Goal: Task Accomplishment & Management: Use online tool/utility

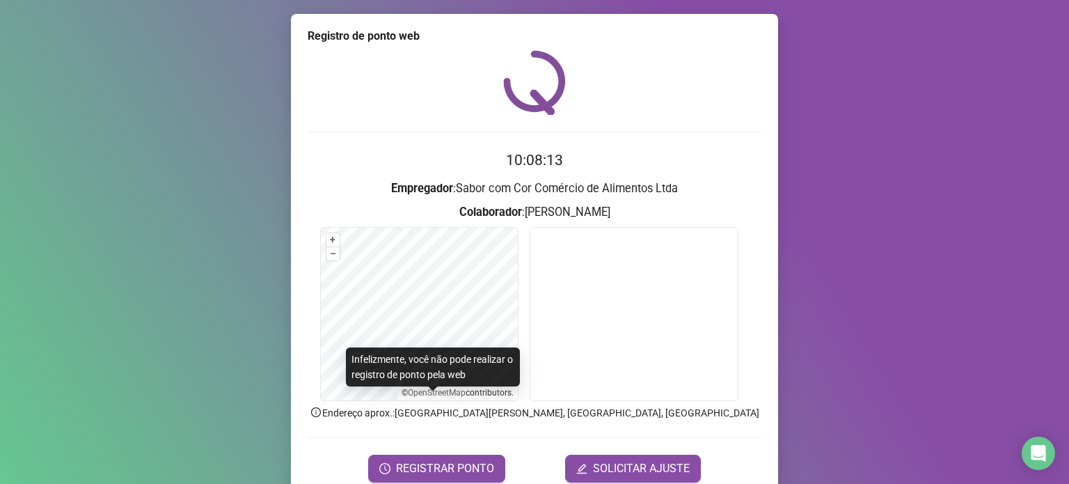
scroll to position [58, 0]
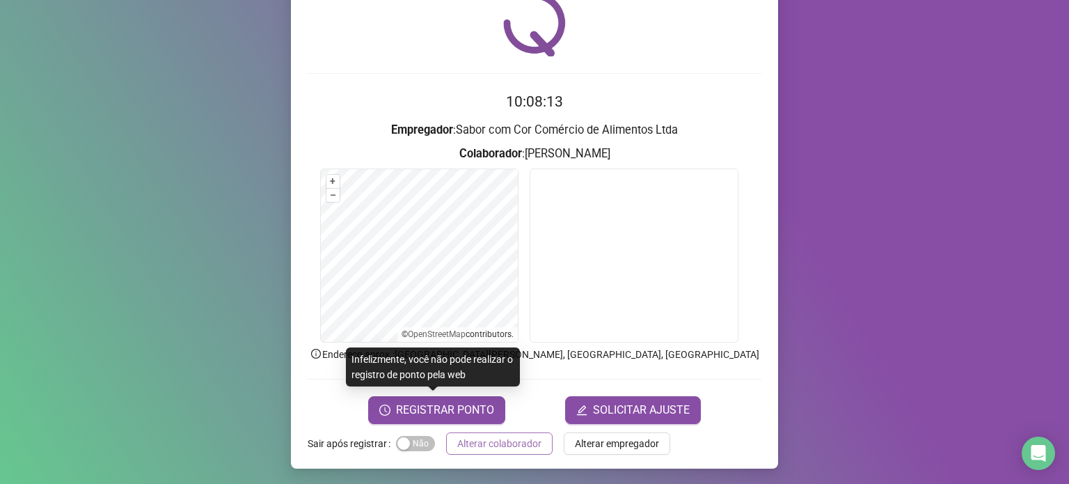
click at [522, 442] on span "Alterar colaborador" at bounding box center [499, 443] width 84 height 15
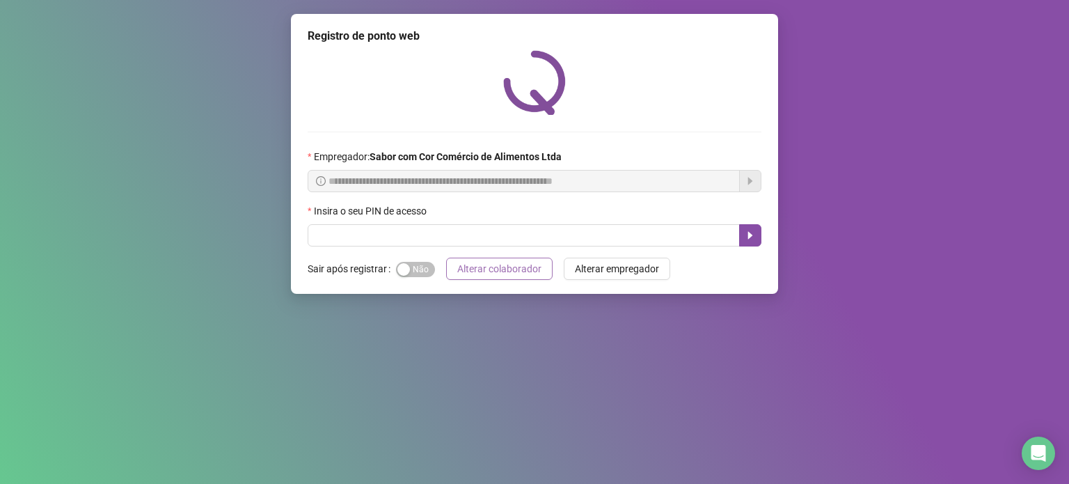
scroll to position [0, 0]
click at [551, 244] on input "text" at bounding box center [524, 235] width 432 height 22
type input "*****"
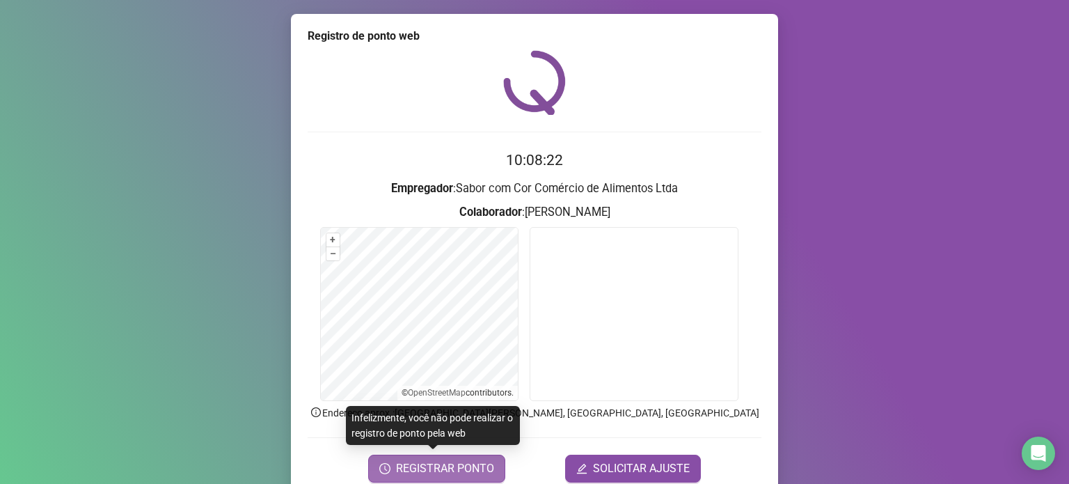
click at [465, 469] on span "REGISTRAR PONTO" at bounding box center [445, 468] width 98 height 17
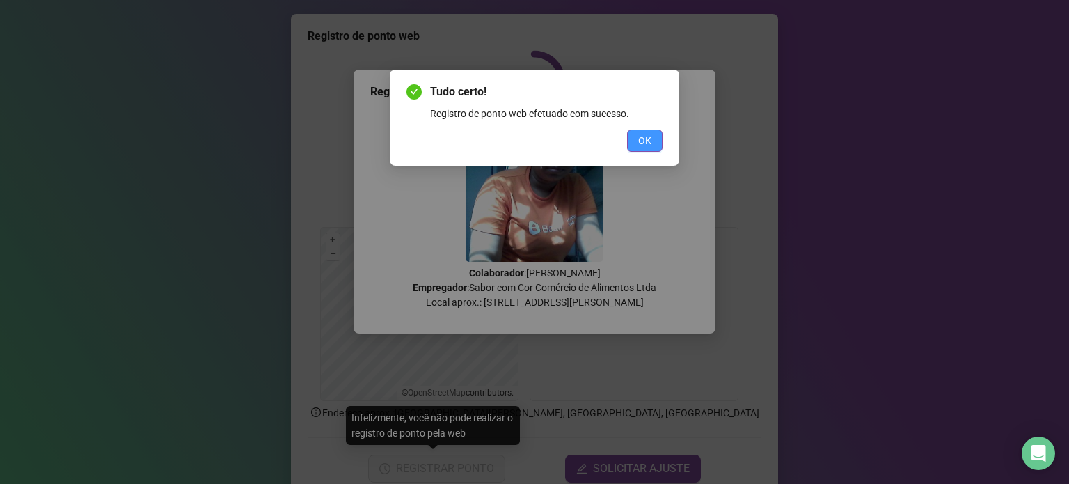
click at [651, 136] on span "OK" at bounding box center [644, 140] width 13 height 15
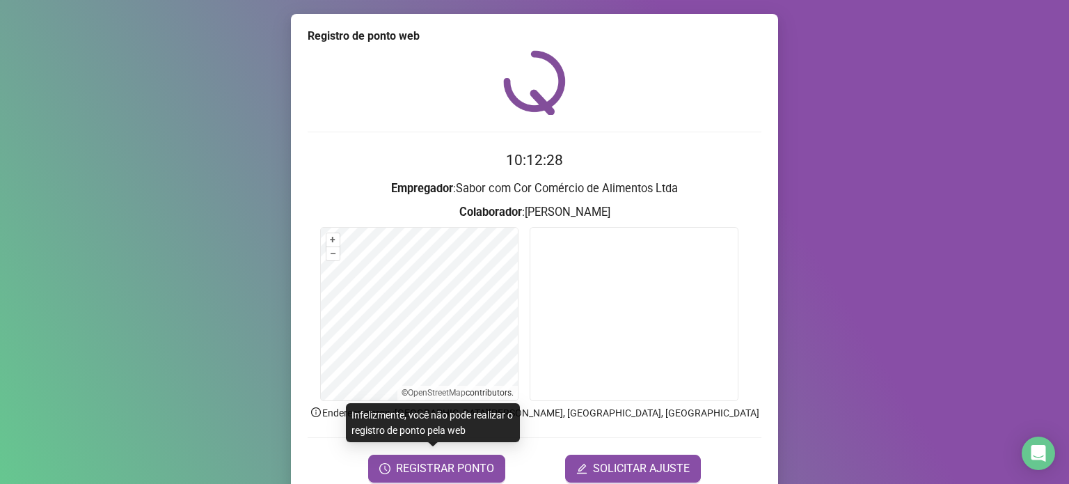
scroll to position [58, 0]
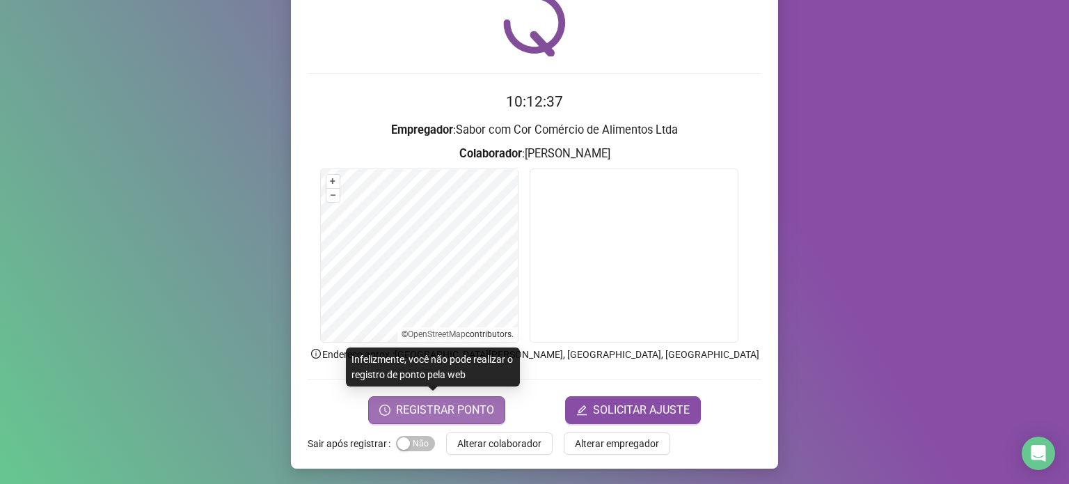
click at [439, 405] on span "REGISTRAR PONTO" at bounding box center [445, 410] width 98 height 17
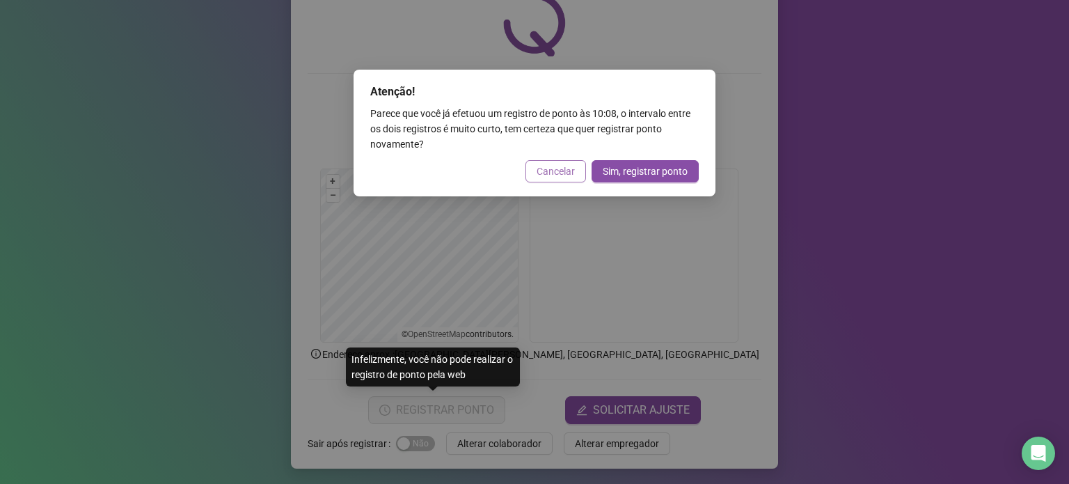
click at [563, 166] on span "Cancelar" at bounding box center [556, 171] width 38 height 15
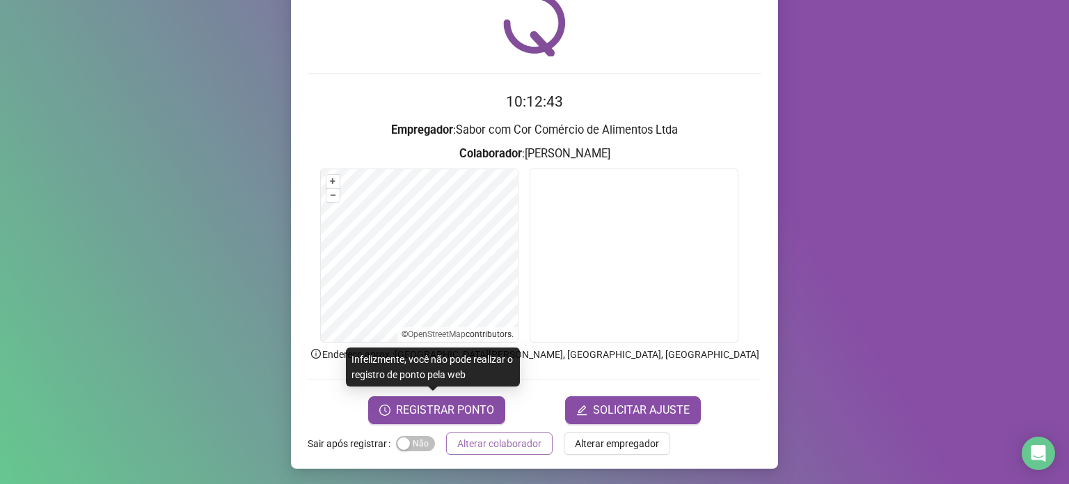
click at [520, 444] on span "Alterar colaborador" at bounding box center [499, 443] width 84 height 15
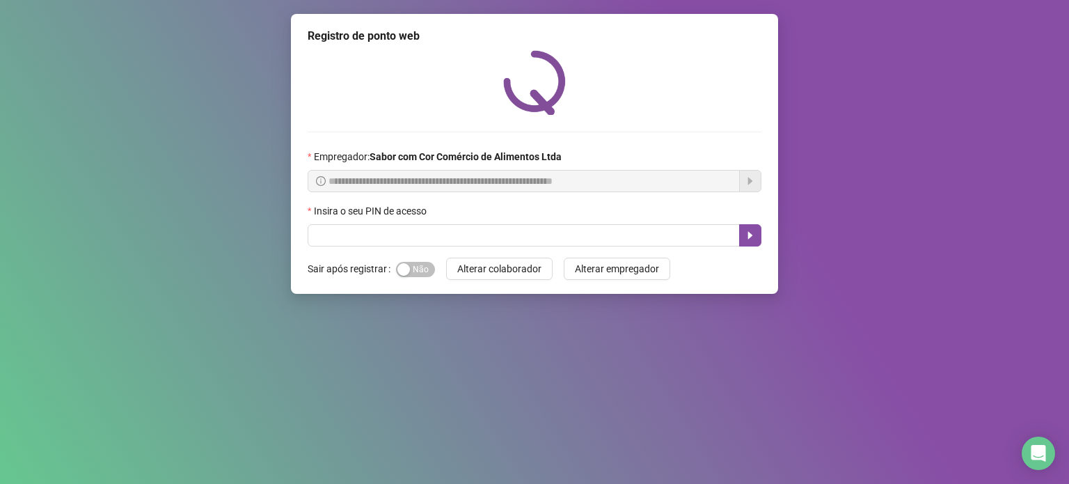
scroll to position [0, 0]
click at [554, 249] on div "**********" at bounding box center [534, 154] width 487 height 280
click at [556, 239] on input "text" at bounding box center [524, 235] width 432 height 22
type input "*****"
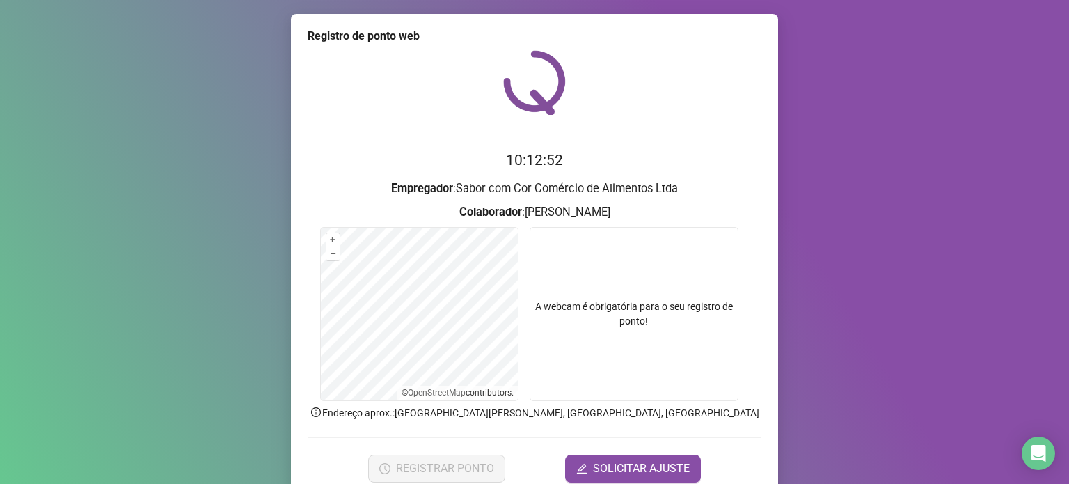
scroll to position [58, 0]
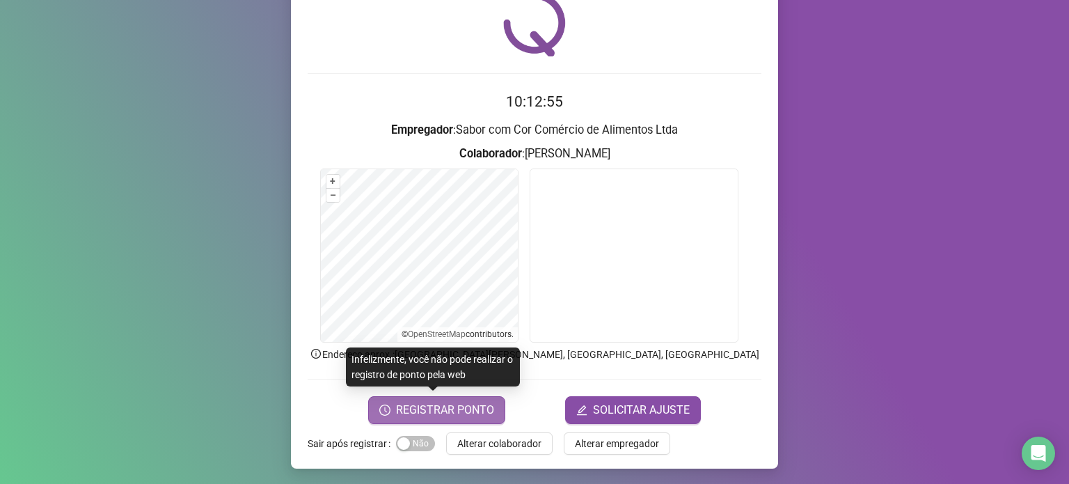
click at [463, 409] on span "REGISTRAR PONTO" at bounding box center [445, 410] width 98 height 17
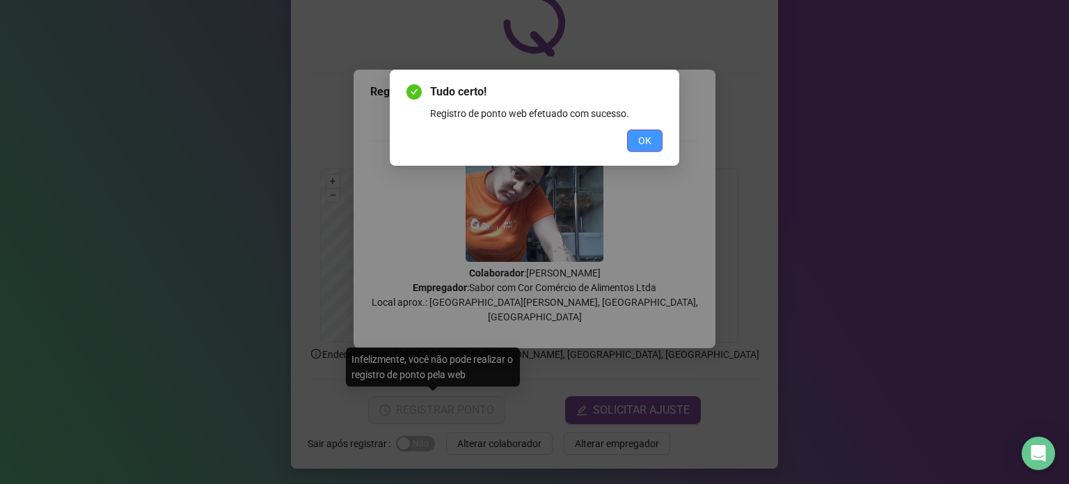
click at [650, 141] on span "OK" at bounding box center [644, 140] width 13 height 15
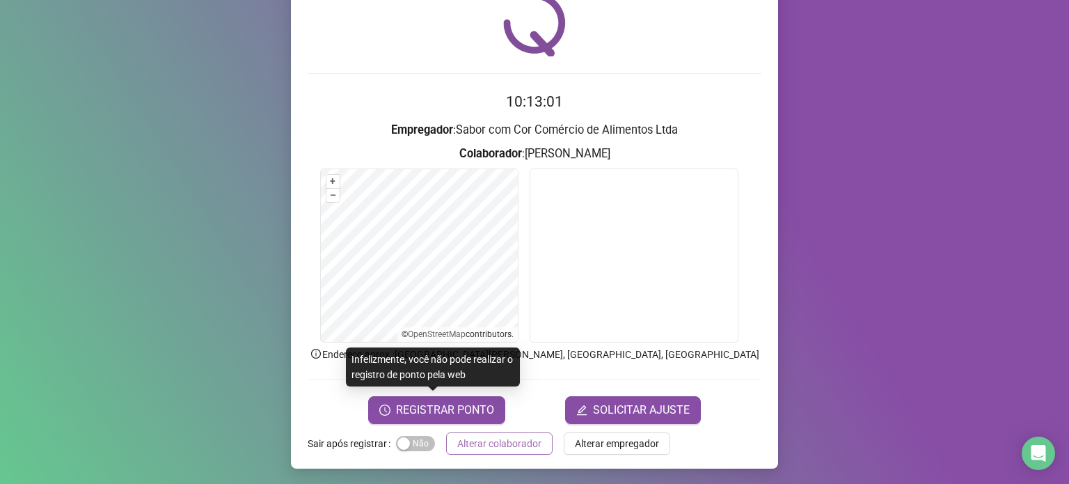
click at [517, 442] on span "Alterar colaborador" at bounding box center [499, 443] width 84 height 15
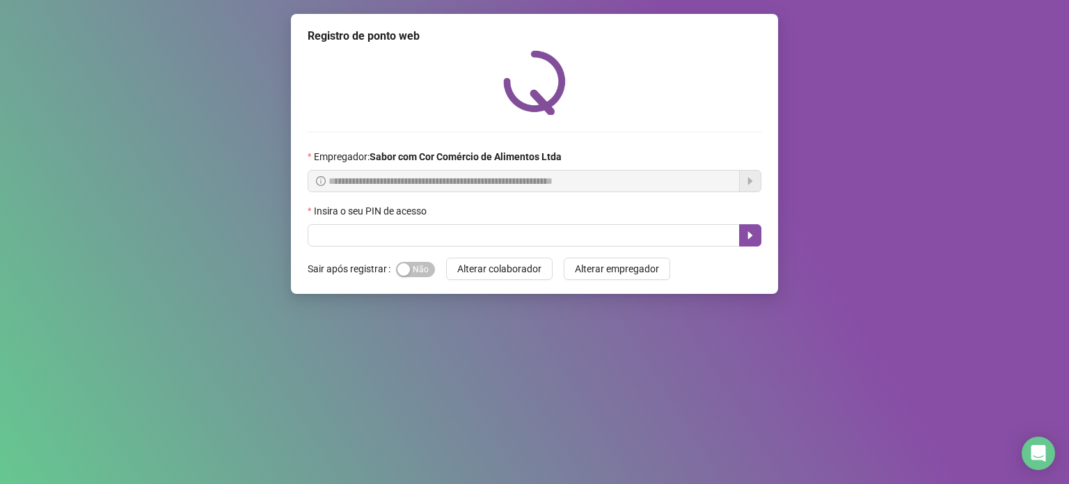
scroll to position [0, 0]
click at [570, 235] on input "text" at bounding box center [524, 235] width 432 height 22
type input "*****"
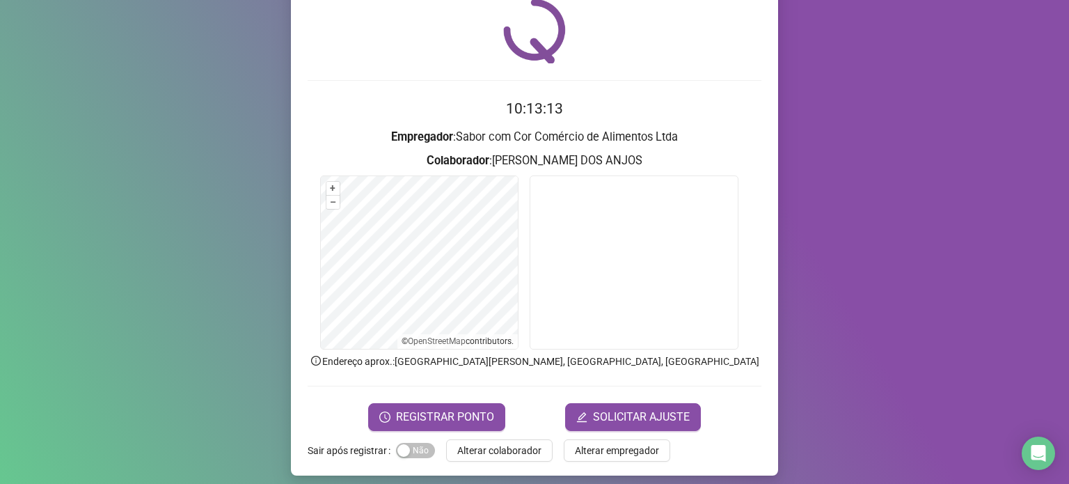
scroll to position [58, 0]
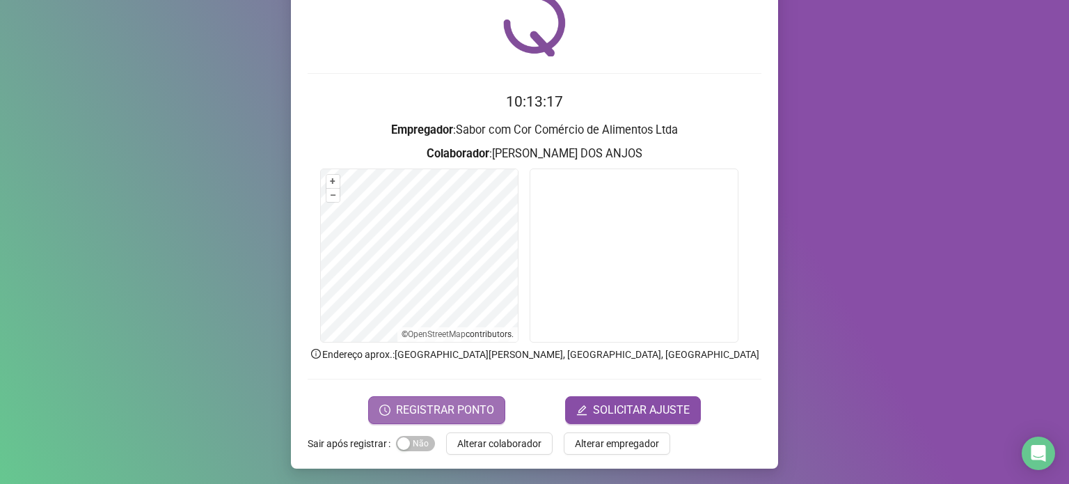
click at [423, 407] on span "REGISTRAR PONTO" at bounding box center [445, 410] width 98 height 17
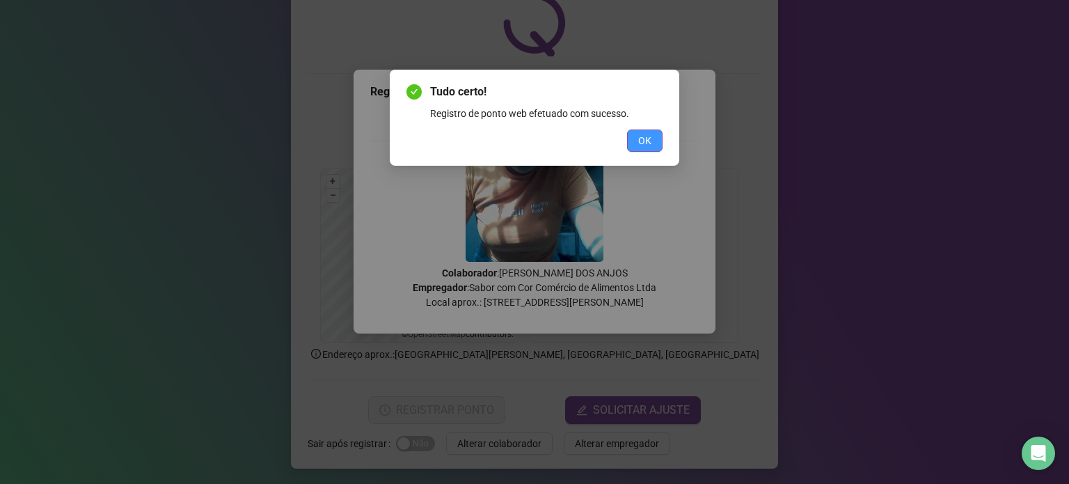
click at [649, 140] on span "OK" at bounding box center [644, 140] width 13 height 15
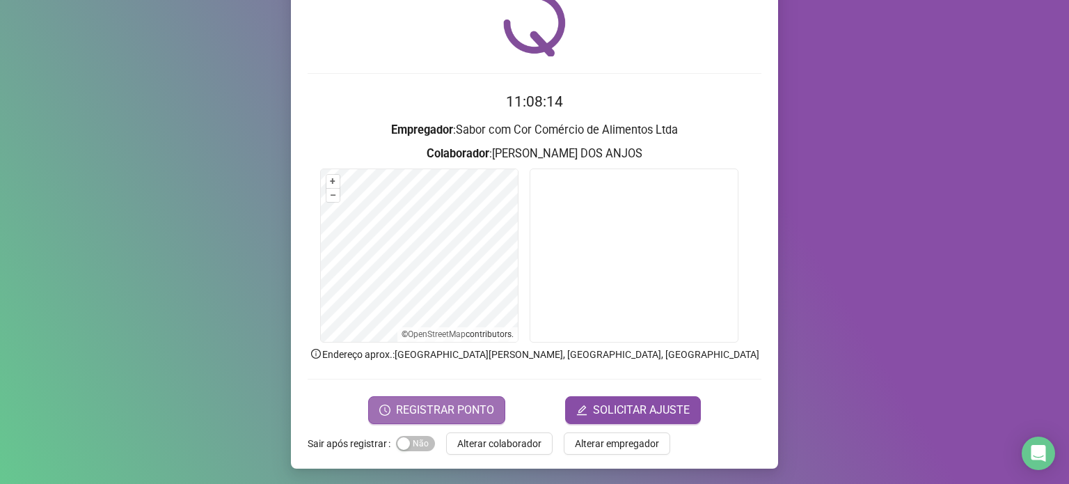
click at [493, 408] on button "REGISTRAR PONTO" at bounding box center [436, 410] width 137 height 28
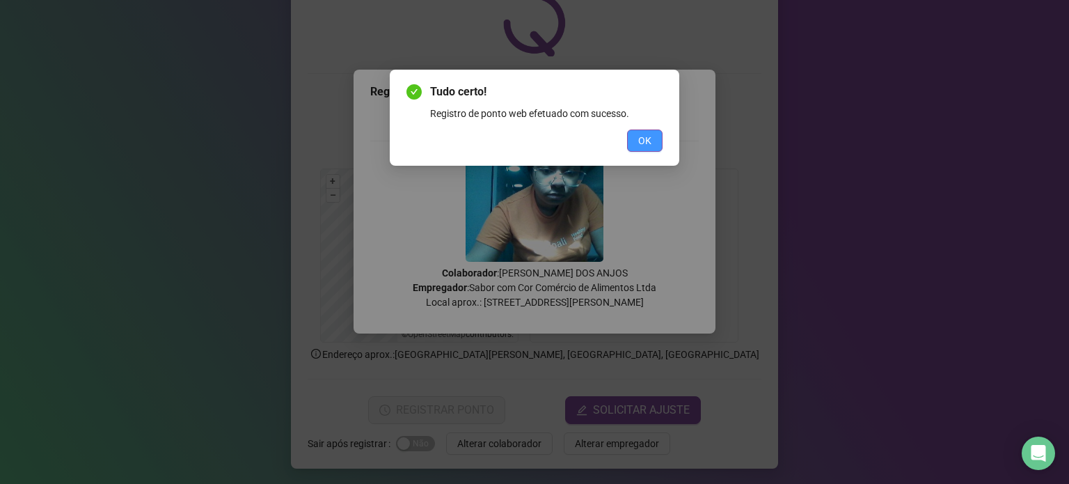
click at [658, 134] on button "OK" at bounding box center [645, 140] width 36 height 22
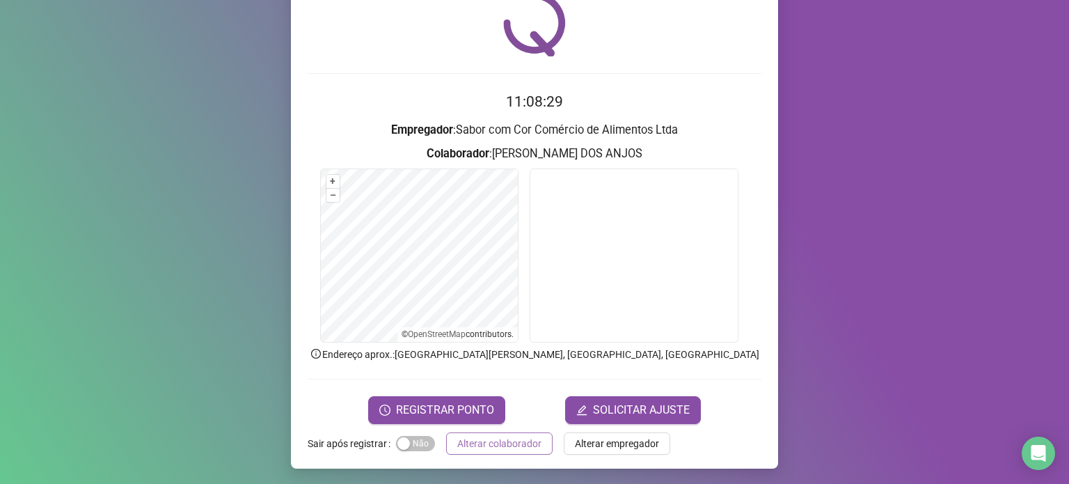
click at [465, 444] on span "Alterar colaborador" at bounding box center [499, 443] width 84 height 15
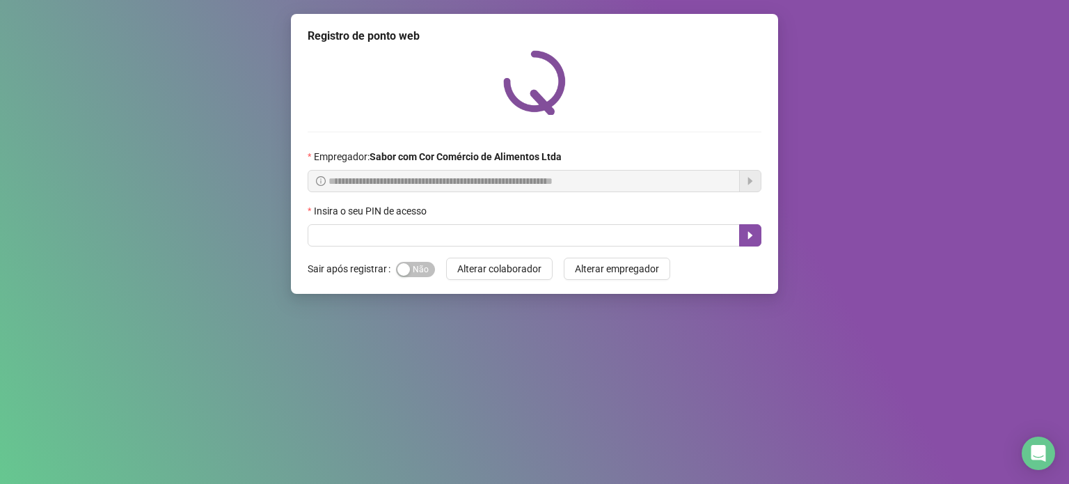
scroll to position [0, 0]
click at [329, 233] on input "text" at bounding box center [524, 235] width 432 height 22
type input "*****"
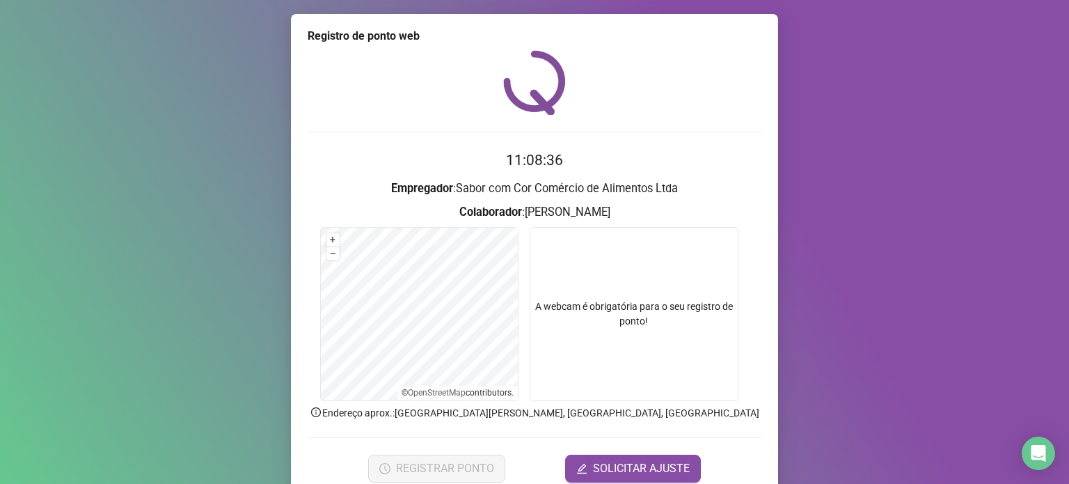
scroll to position [58, 0]
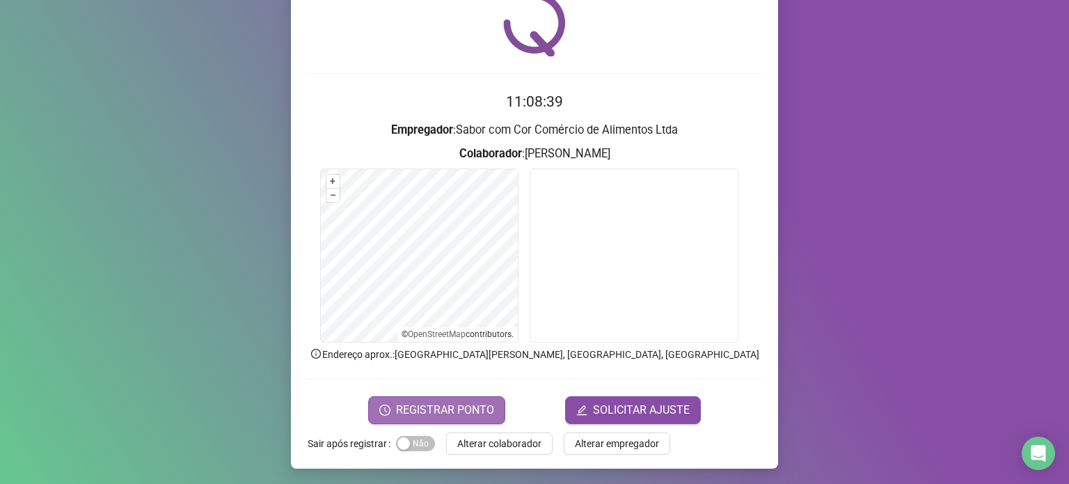
click at [446, 408] on span "REGISTRAR PONTO" at bounding box center [445, 410] width 98 height 17
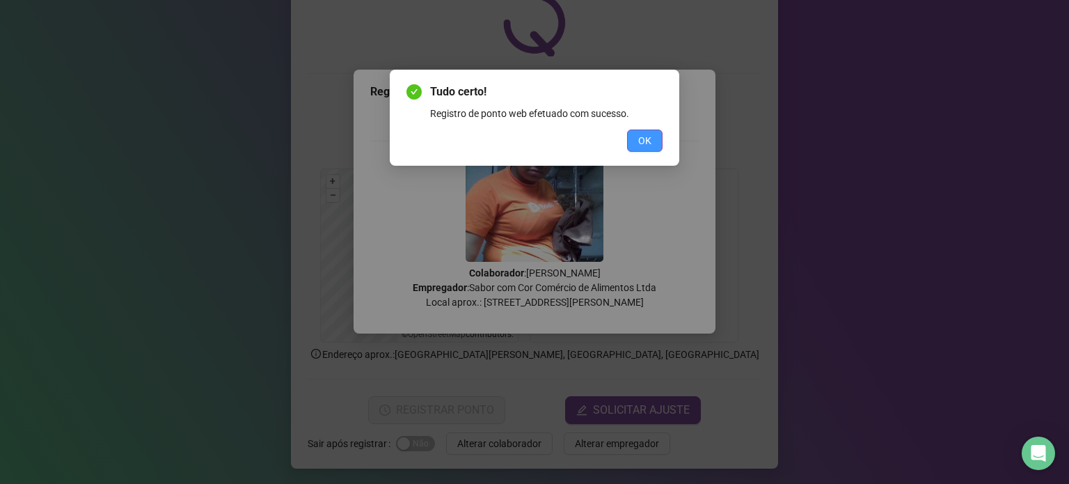
click at [633, 141] on button "OK" at bounding box center [645, 140] width 36 height 22
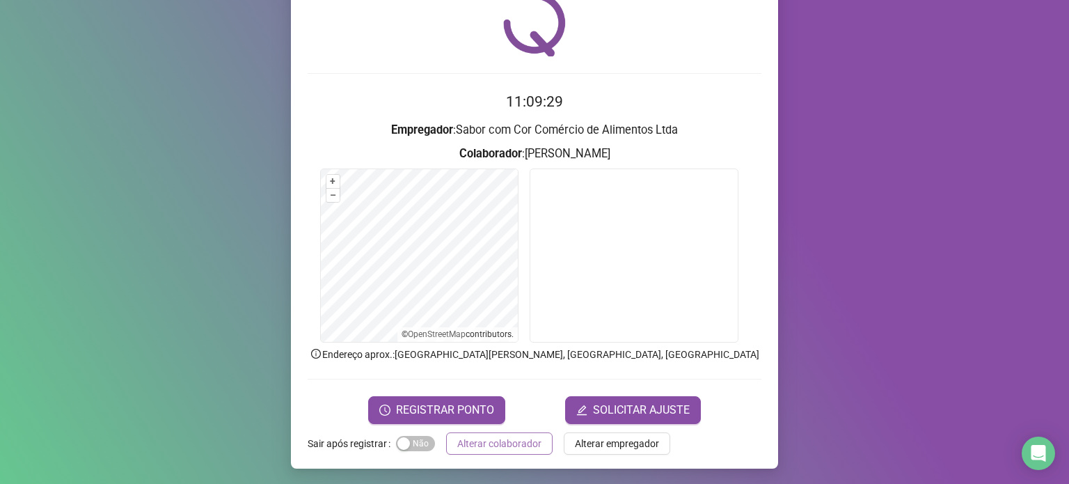
click at [506, 442] on span "Alterar colaborador" at bounding box center [499, 443] width 84 height 15
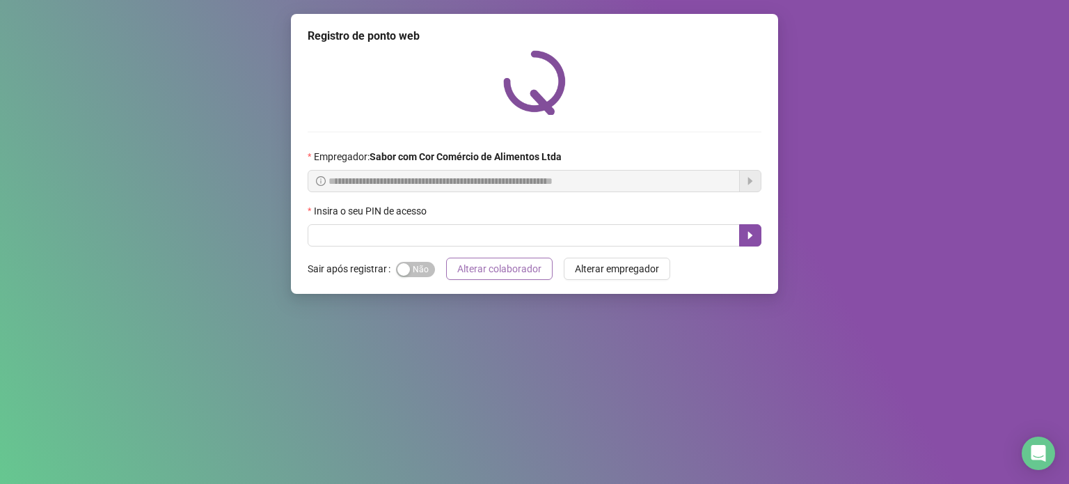
scroll to position [0, 0]
click at [480, 244] on input "text" at bounding box center [524, 235] width 432 height 22
type input "*****"
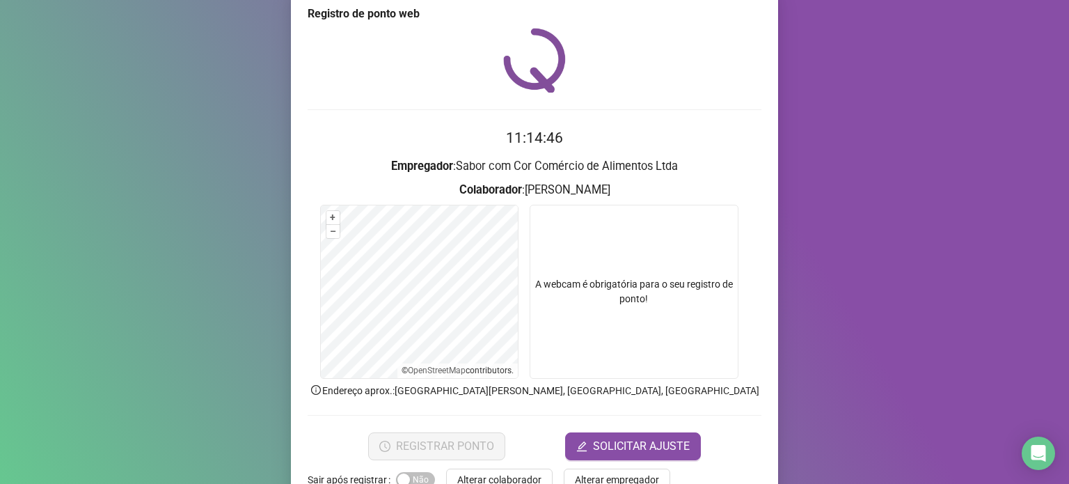
scroll to position [58, 0]
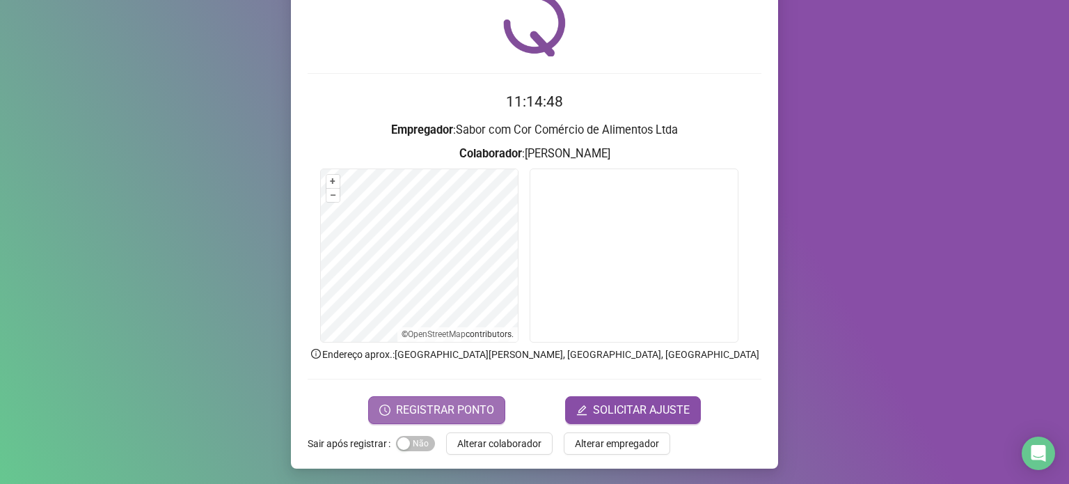
click at [455, 411] on span "REGISTRAR PONTO" at bounding box center [445, 410] width 98 height 17
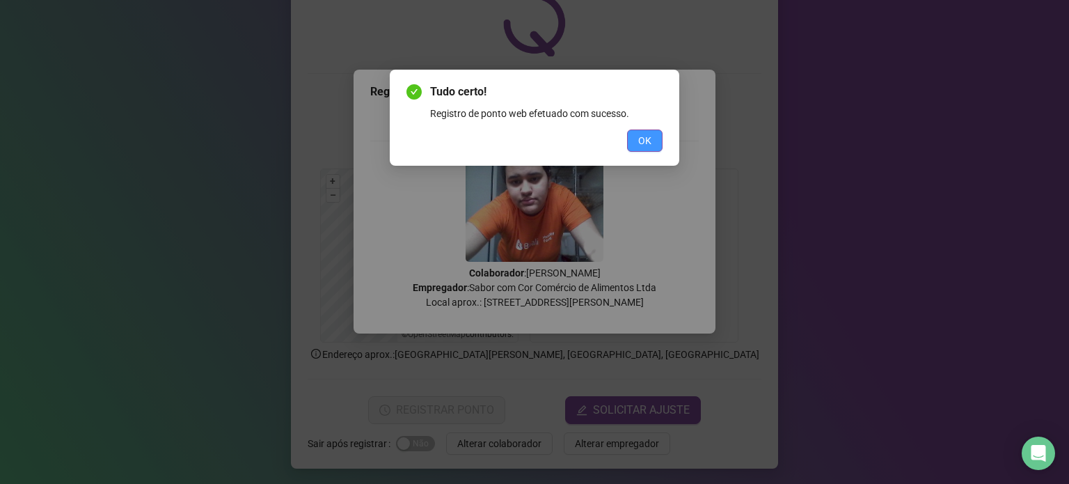
click at [655, 133] on button "OK" at bounding box center [645, 140] width 36 height 22
